Goal: Task Accomplishment & Management: Use online tool/utility

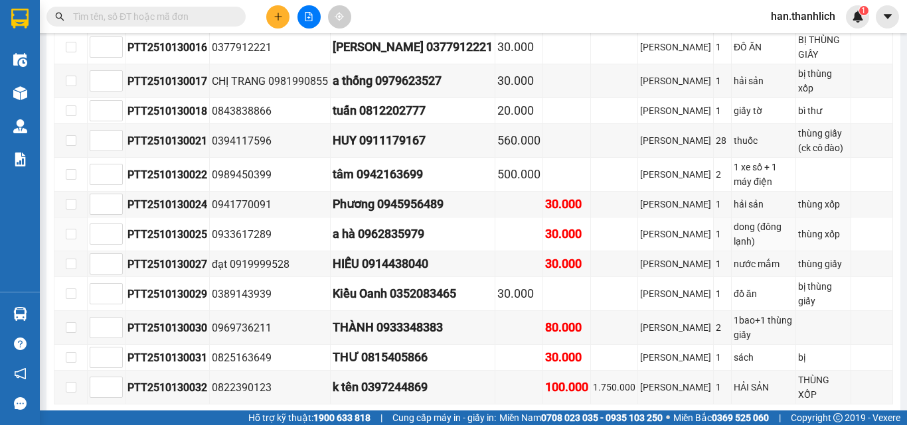
scroll to position [468, 0]
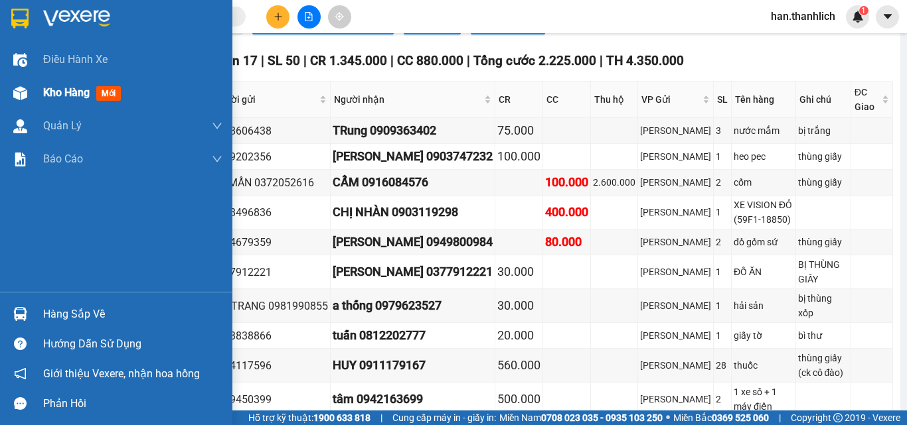
click at [31, 90] on div at bounding box center [20, 93] width 23 height 23
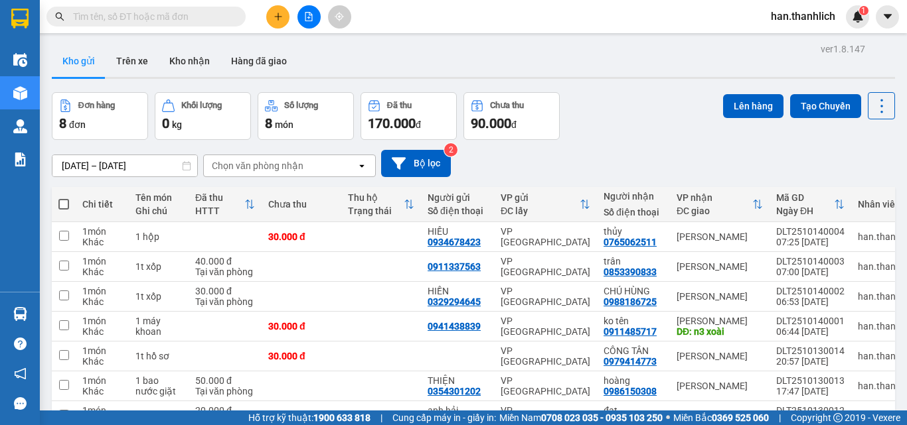
click at [305, 53] on div "Kho gửi Trên xe Kho nhận Hàng đã giao" at bounding box center [473, 62] width 843 height 35
click at [182, 21] on input "text" at bounding box center [151, 16] width 157 height 15
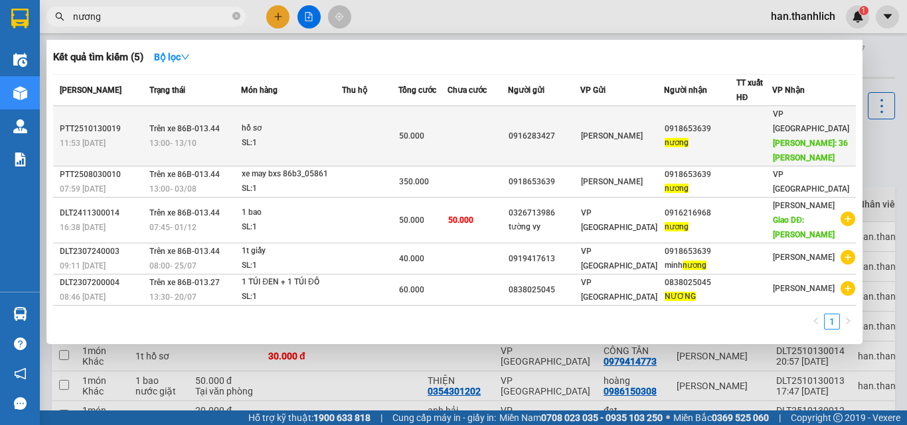
type input "nương"
click at [573, 135] on div "0916283427" at bounding box center [543, 136] width 71 height 14
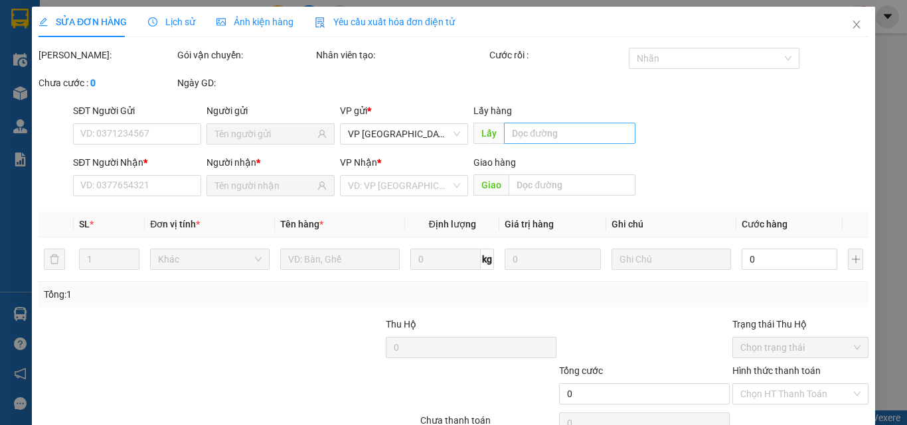
type input "0916283427"
type input "0918653639"
type input "nương"
type input "36 [PERSON_NAME]"
type input "50.000"
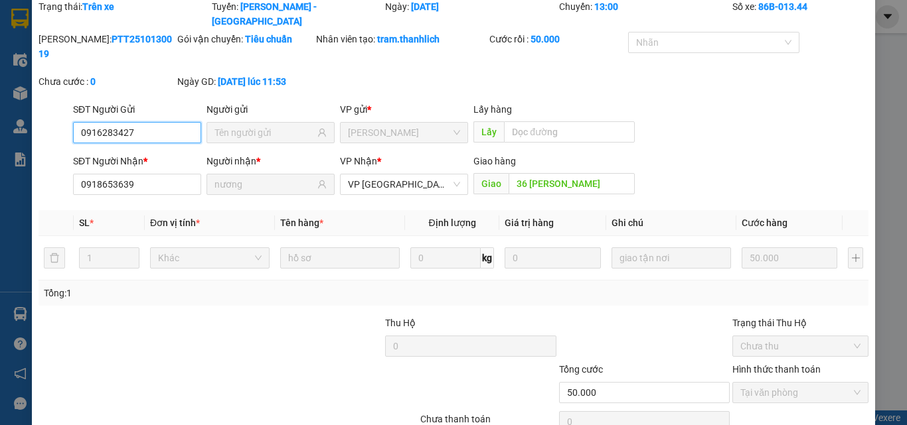
scroll to position [86, 0]
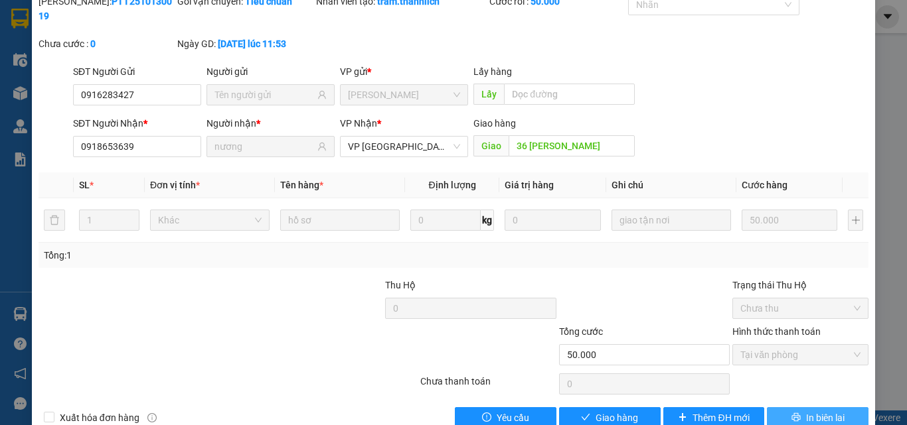
click at [834, 411] on span "In biên lai" at bounding box center [825, 418] width 38 height 15
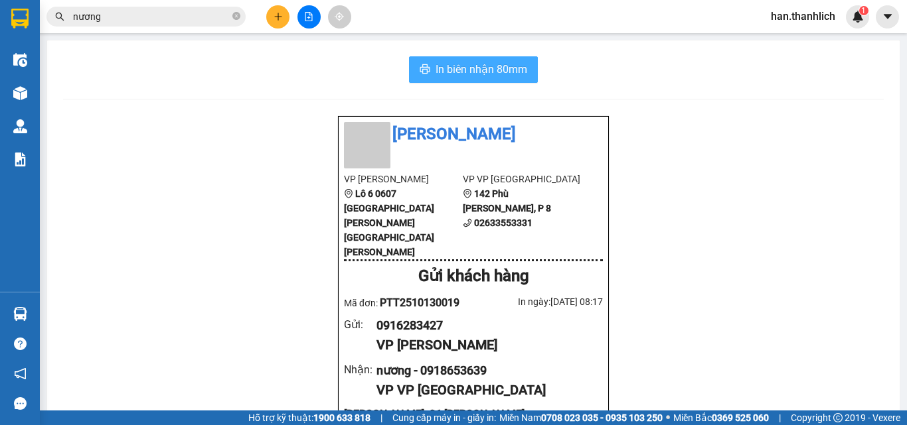
click at [443, 73] on span "In biên nhận 80mm" at bounding box center [481, 69] width 92 height 17
